Goal: Check status: Check status

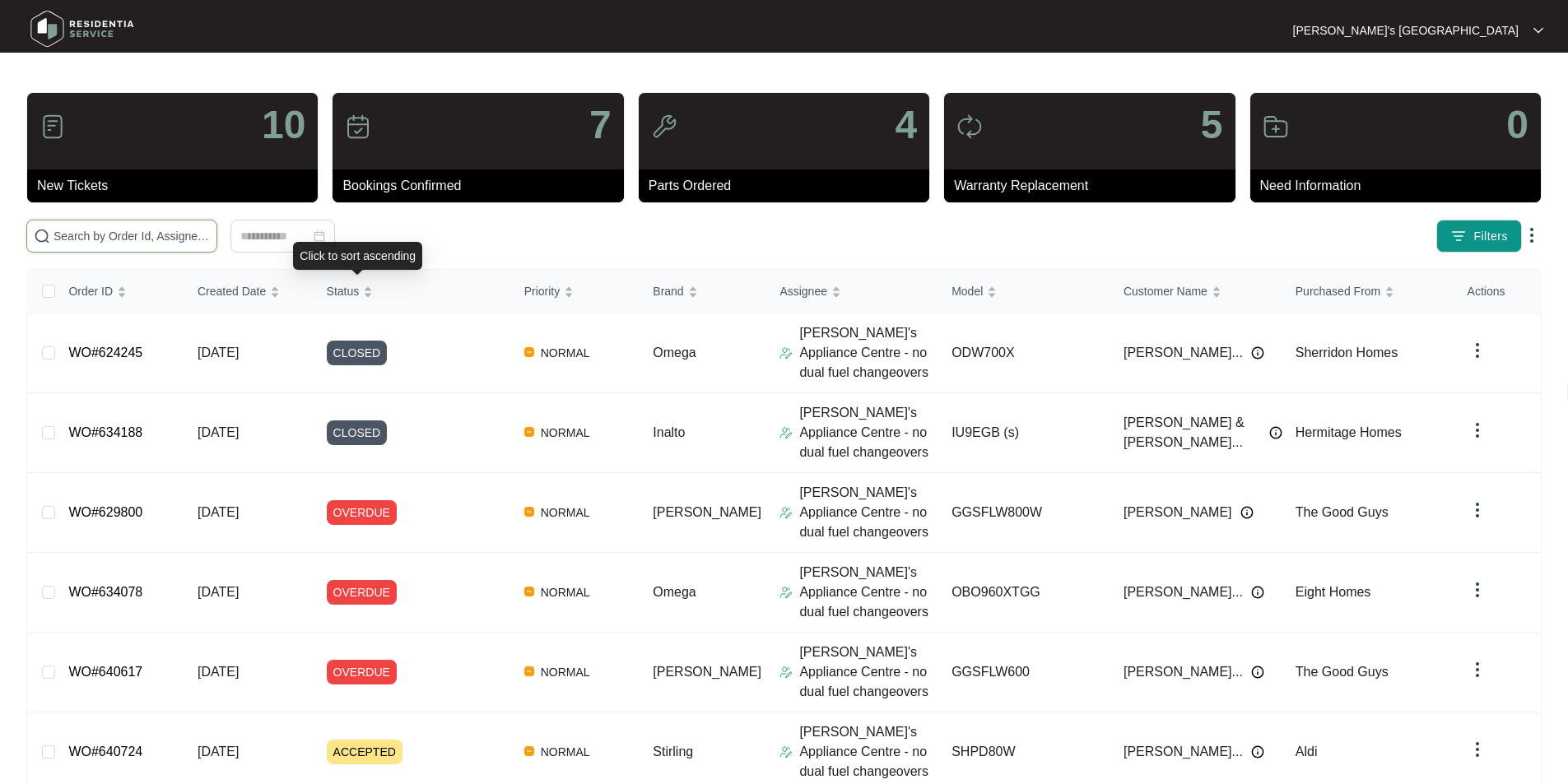
click at [193, 241] on input "text" at bounding box center [132, 236] width 157 height 18
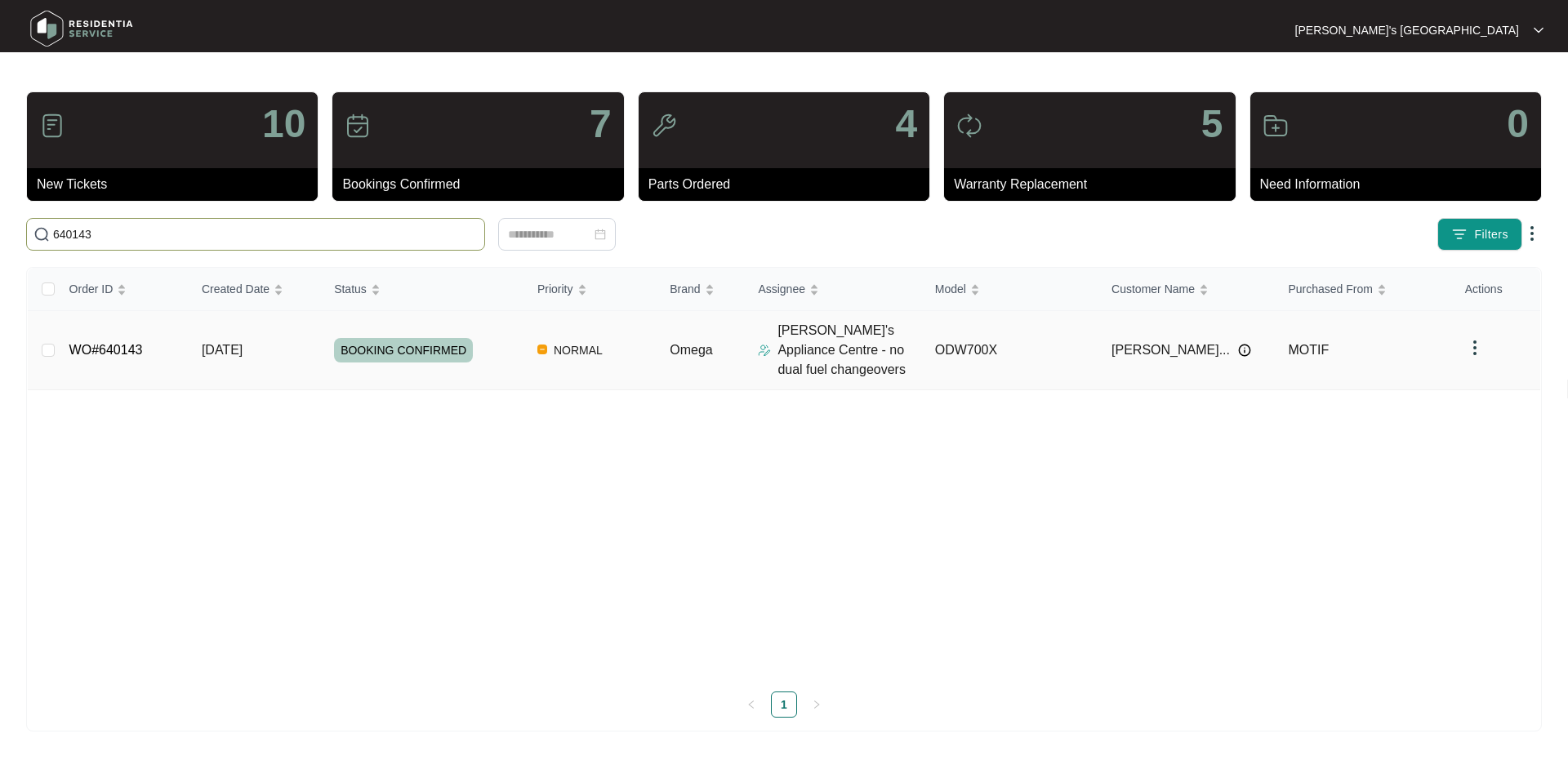
type input "640143"
click at [127, 354] on link "WO#640143" at bounding box center [106, 350] width 74 height 14
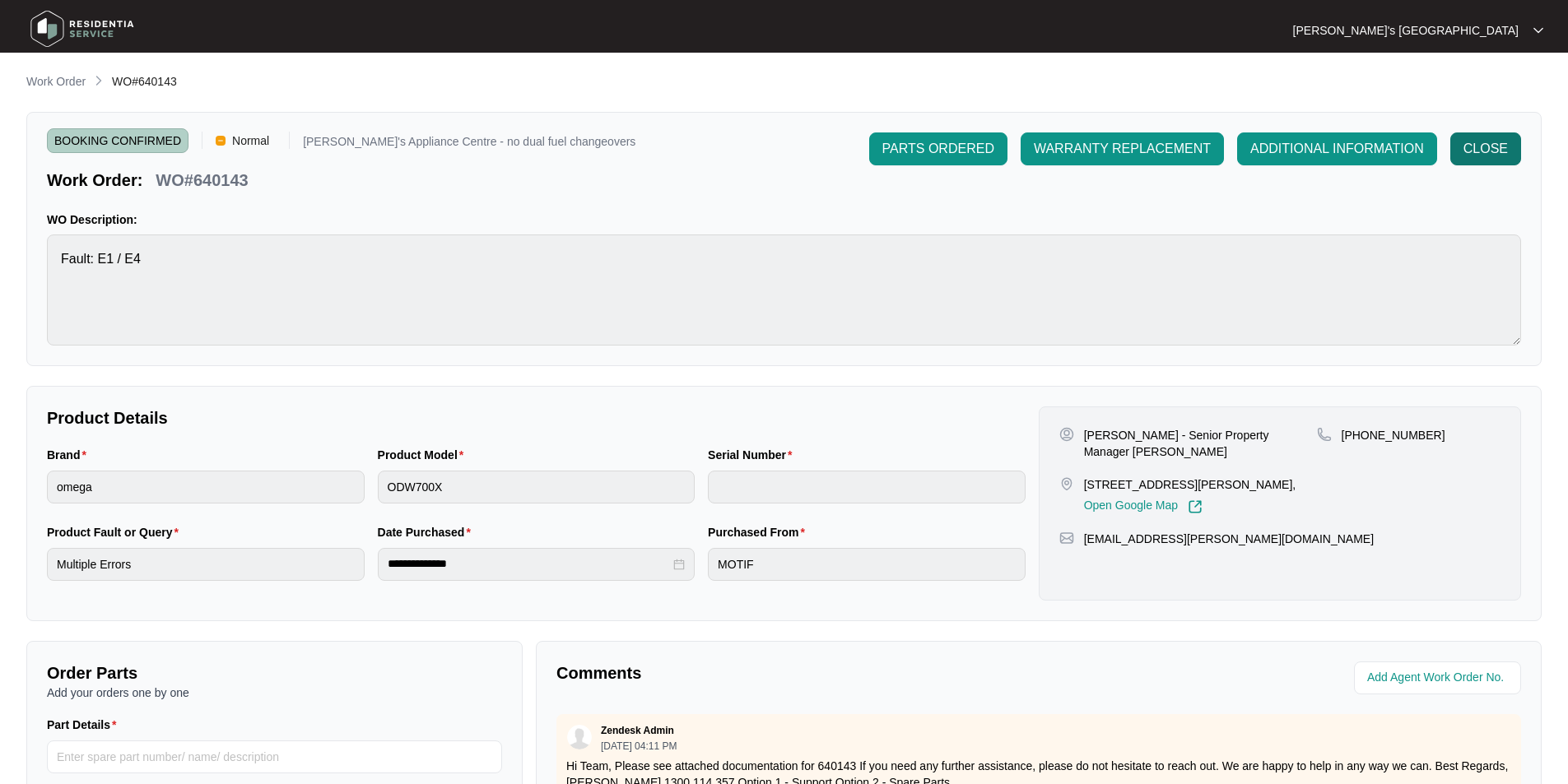
click at [1471, 148] on span "CLOSE" at bounding box center [1485, 149] width 45 height 20
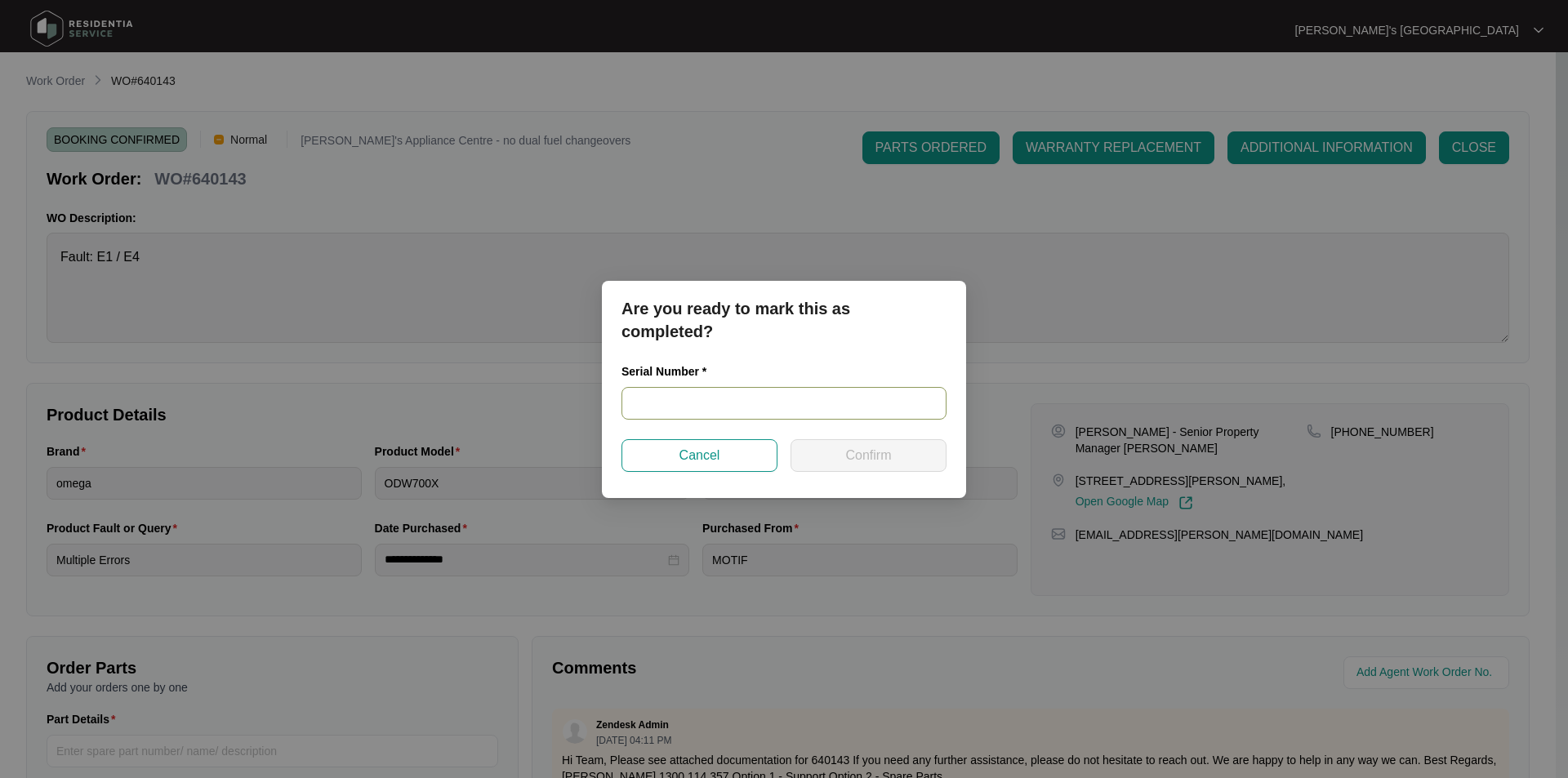
click at [749, 387] on input "text" at bounding box center [783, 403] width 325 height 32
paste input "24048697020100158"
type input "24048697020100158"
click at [858, 452] on span "Confirm" at bounding box center [867, 455] width 46 height 20
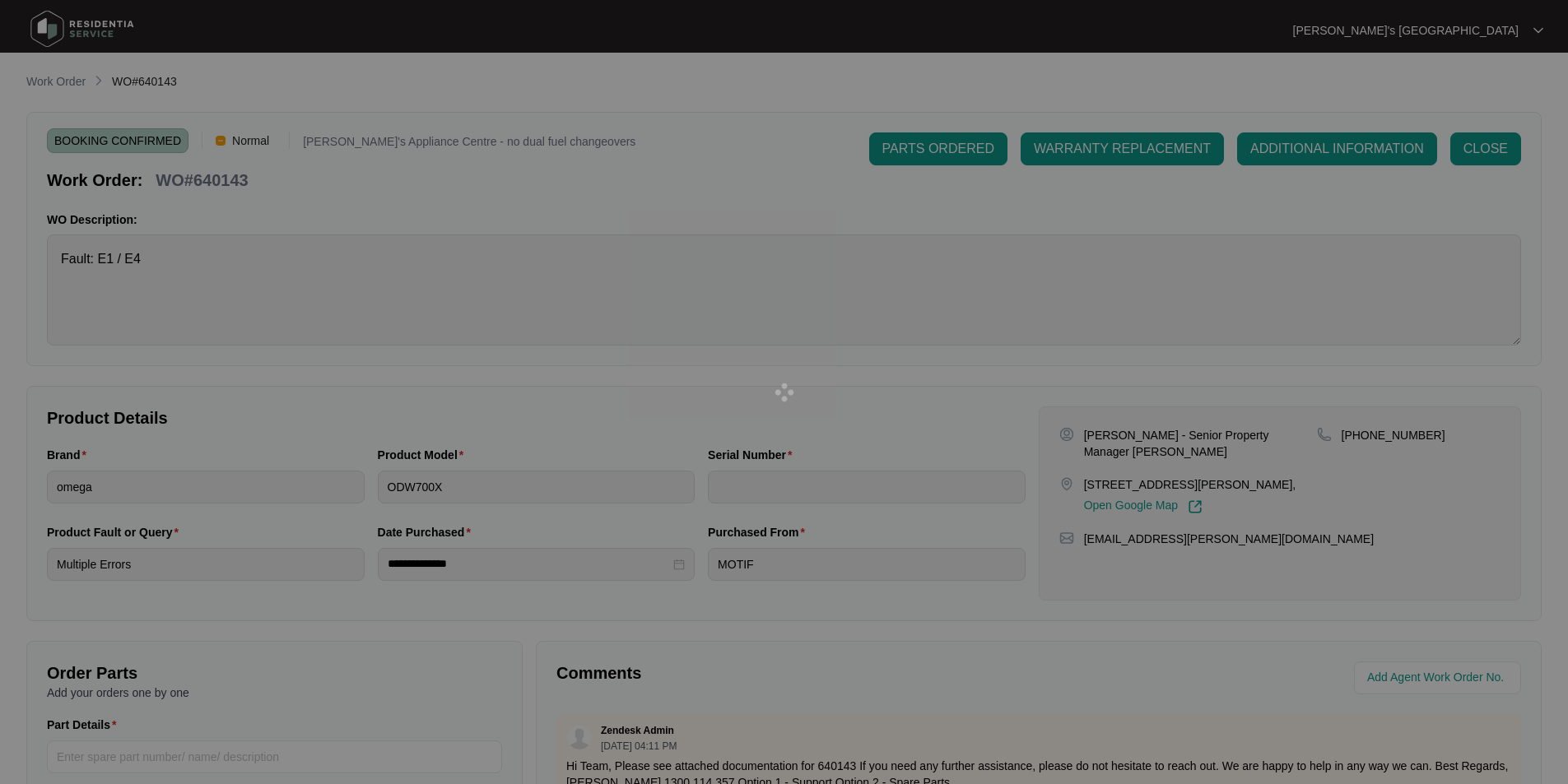
type input "24048697020100158"
